Goal: Transaction & Acquisition: Purchase product/service

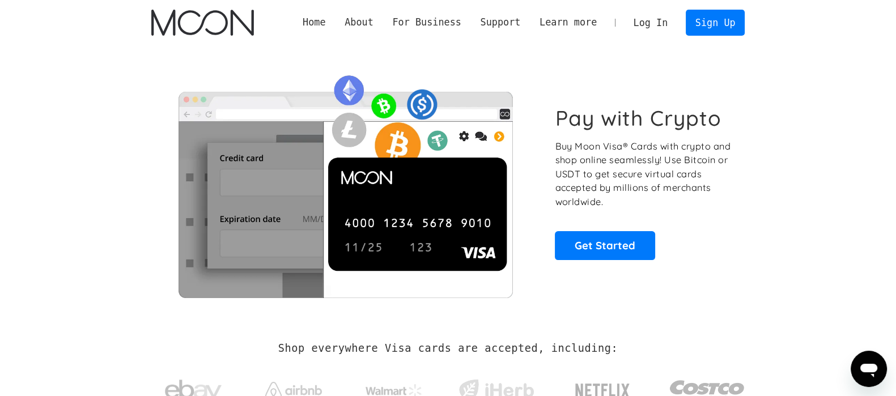
click at [659, 27] on link "Log In" at bounding box center [650, 22] width 53 height 25
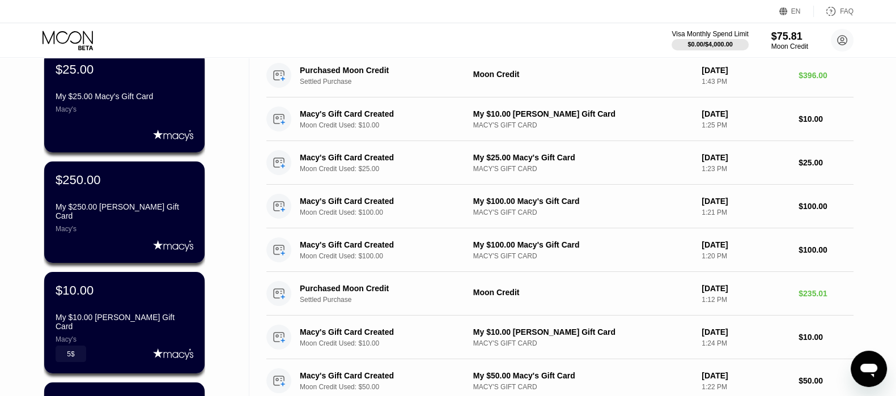
scroll to position [213, 0]
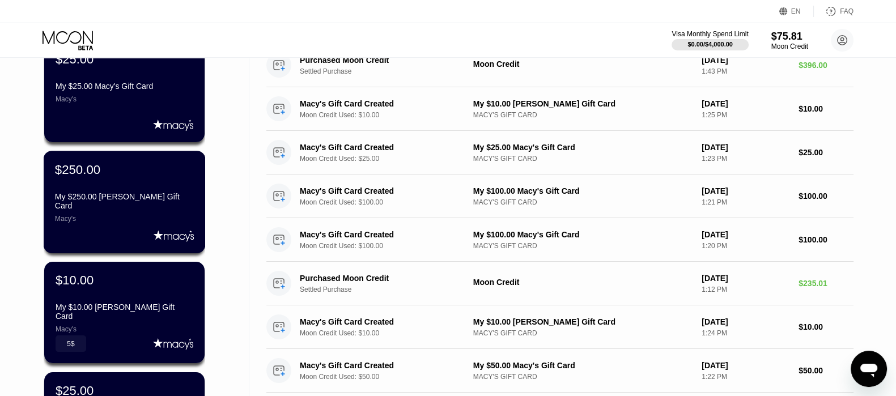
click at [165, 190] on div "$250.00 My $250.00 Macy's Gift Card Macy's" at bounding box center [124, 192] width 139 height 61
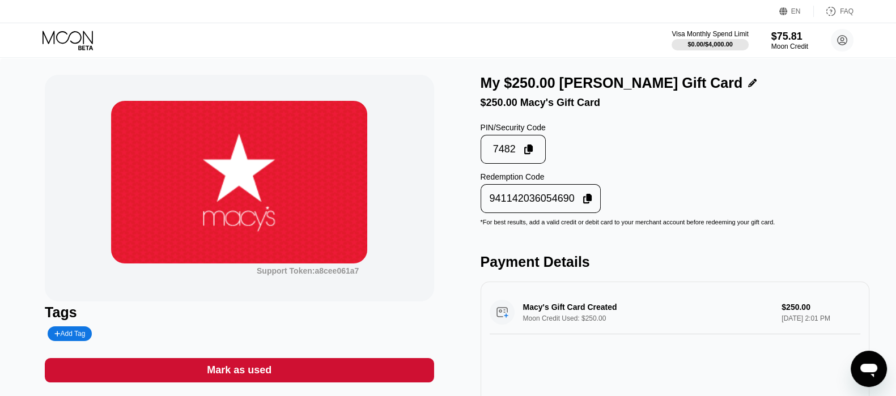
click at [586, 204] on icon at bounding box center [587, 199] width 9 height 10
